Goal: Check status: Check status

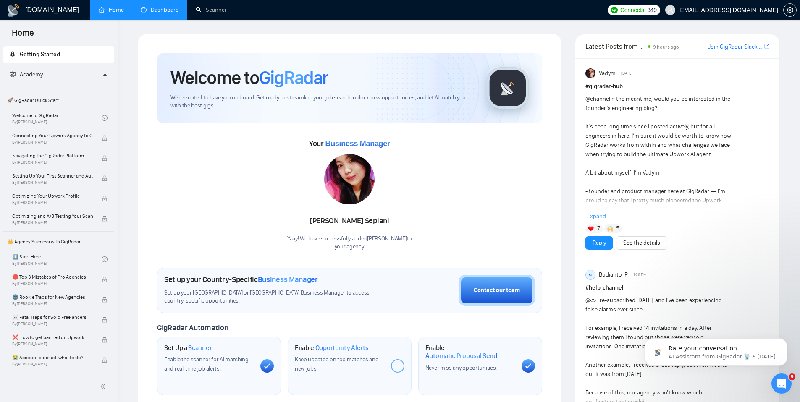
click at [166, 13] on link "Dashboard" at bounding box center [160, 9] width 38 height 7
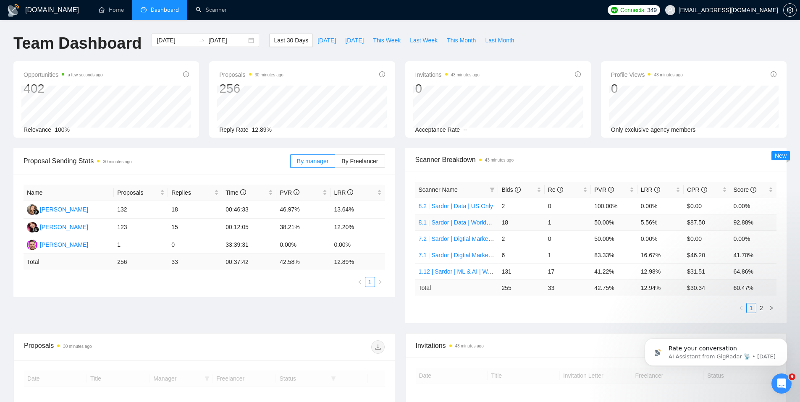
scroll to position [59, 0]
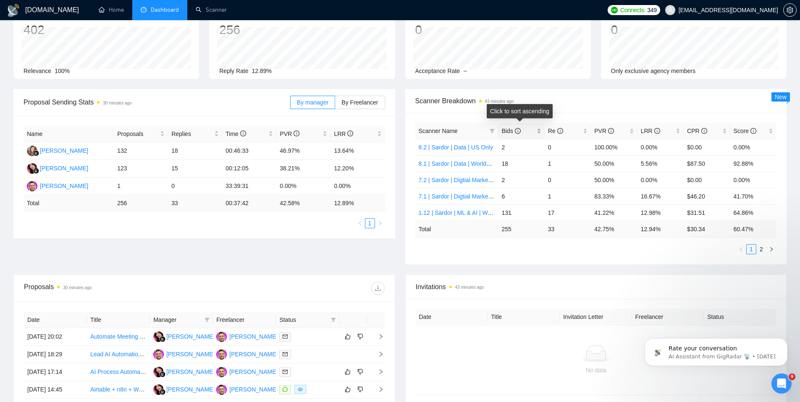
click at [537, 134] on div "Bids" at bounding box center [521, 130] width 39 height 9
click at [539, 134] on div "Bids" at bounding box center [521, 130] width 39 height 9
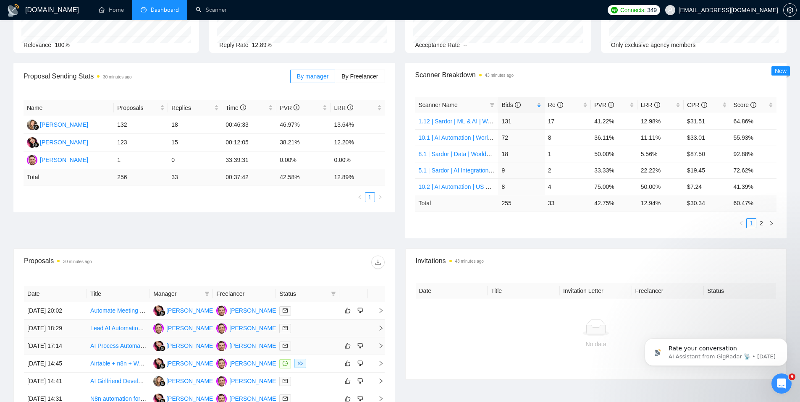
scroll to position [150, 0]
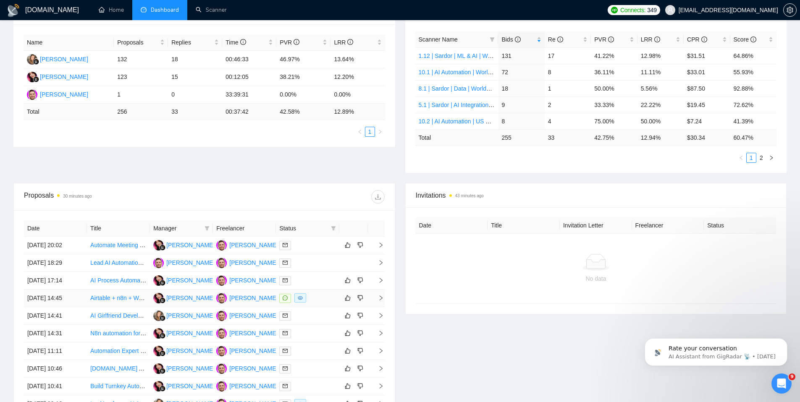
click at [330, 298] on div at bounding box center [307, 299] width 56 height 10
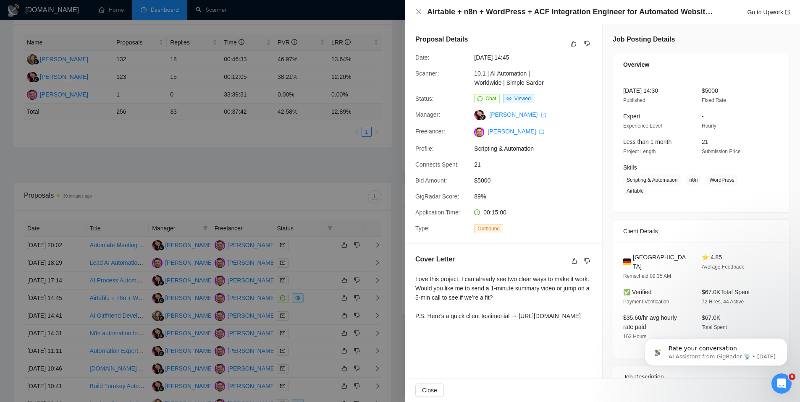
click at [315, 175] on div at bounding box center [400, 201] width 800 height 402
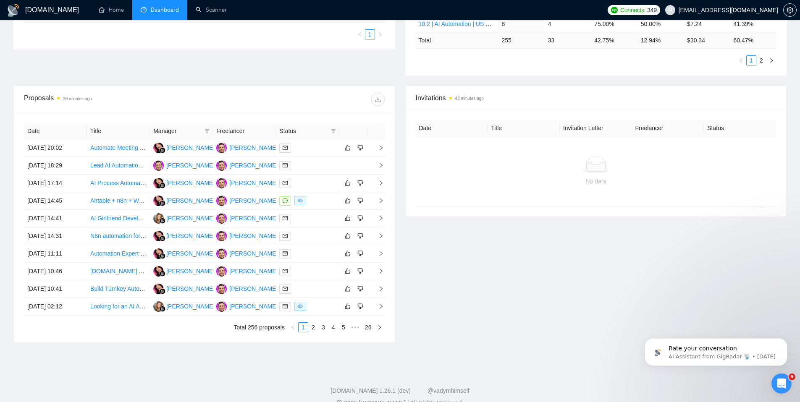
scroll to position [263, 0]
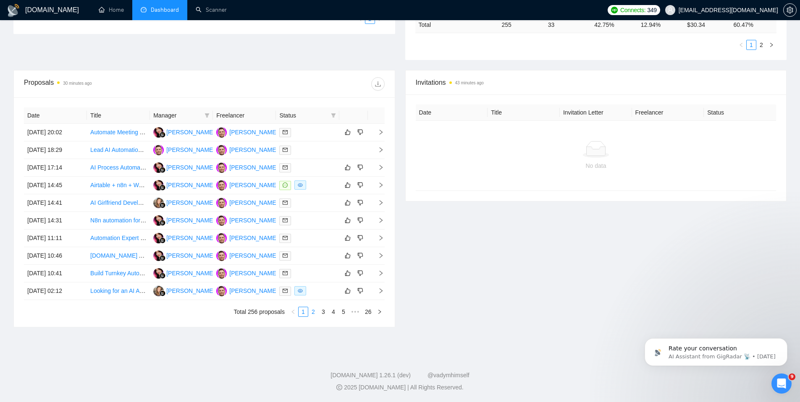
click at [313, 313] on link "2" at bounding box center [313, 311] width 9 height 9
click at [317, 147] on div at bounding box center [307, 150] width 56 height 10
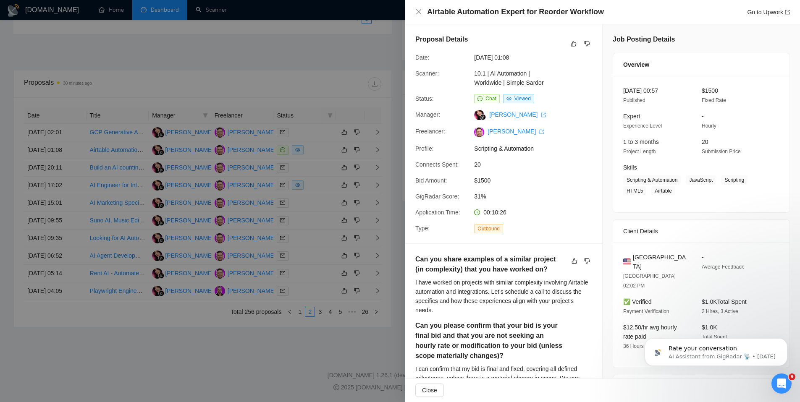
click at [398, 175] on div at bounding box center [400, 201] width 800 height 402
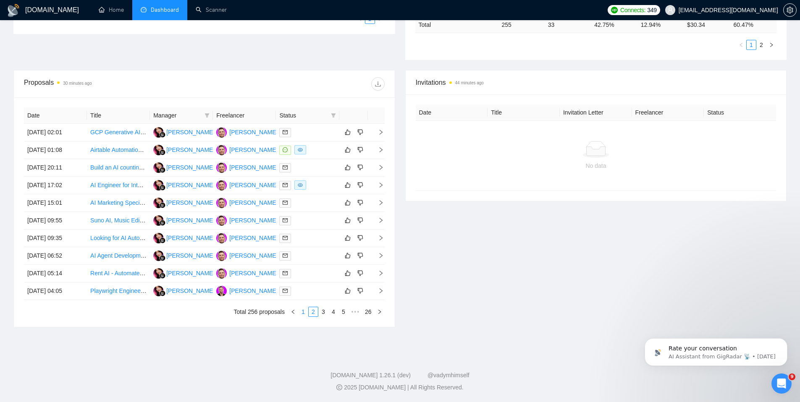
click at [303, 307] on link "1" at bounding box center [303, 311] width 9 height 9
click at [313, 188] on div at bounding box center [307, 186] width 56 height 10
